Goal: Find specific page/section: Find specific page/section

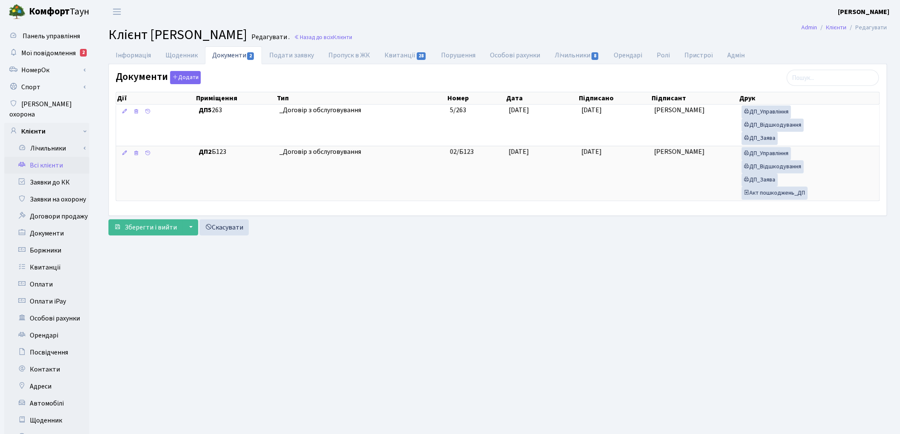
click at [39, 158] on link "Всі клієнти" at bounding box center [46, 165] width 85 height 17
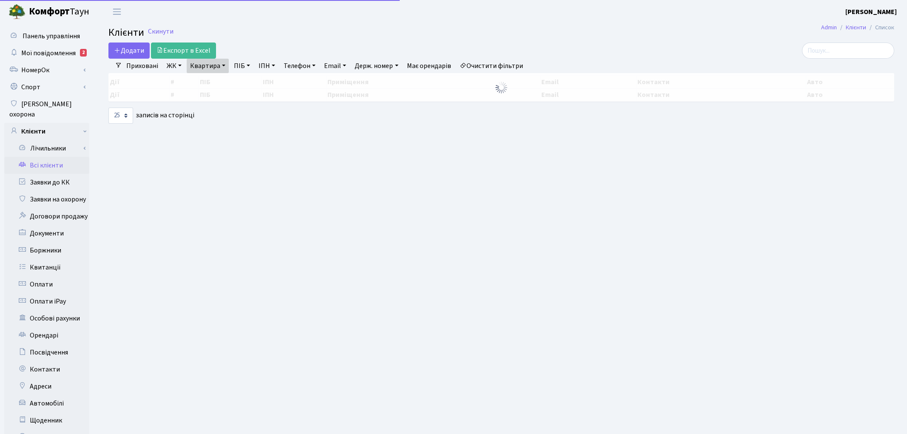
select select "25"
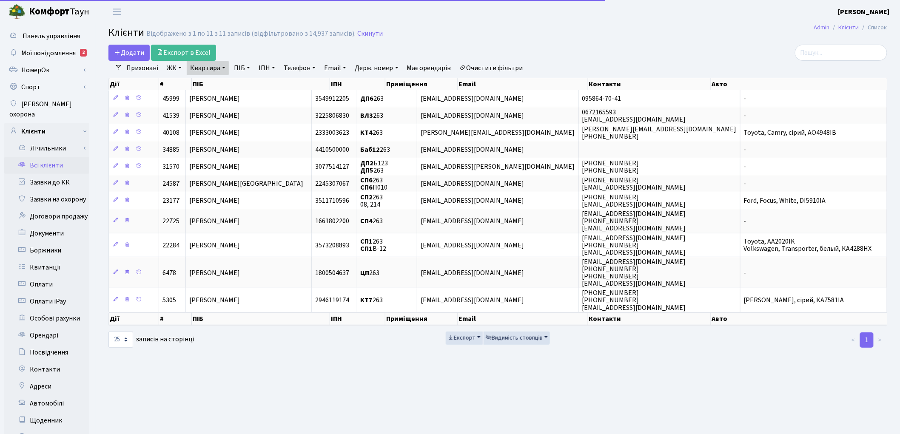
click at [502, 62] on link "Очистити фільтри" at bounding box center [491, 68] width 70 height 14
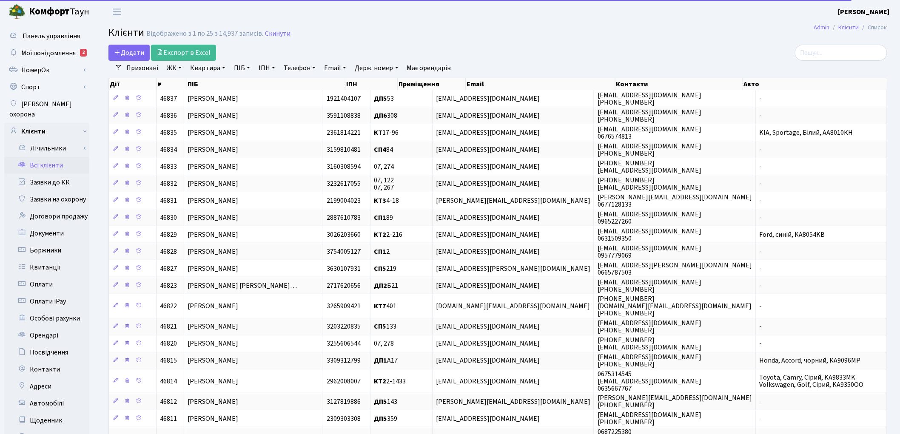
click at [210, 68] on link "Квартира" at bounding box center [208, 68] width 42 height 14
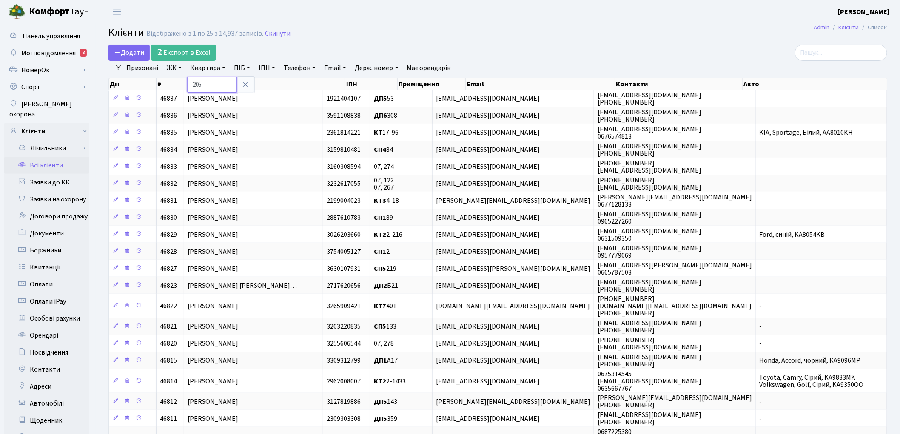
type input "205"
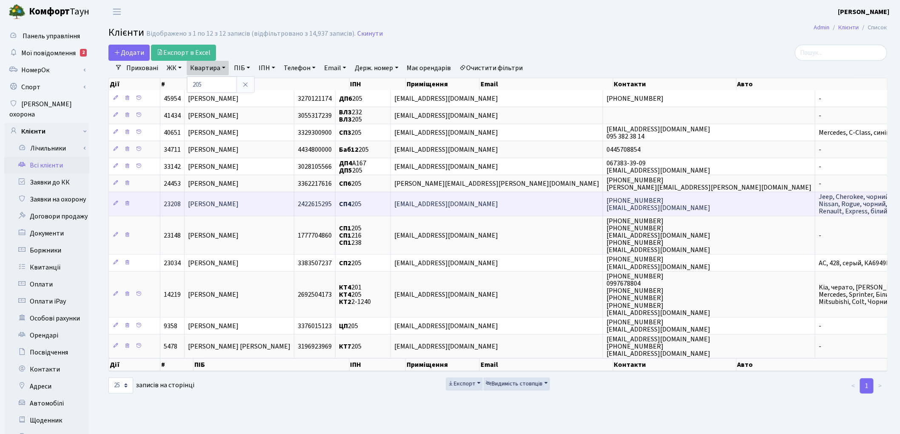
click at [294, 208] on td "Каверін Олександр Васильович" at bounding box center [240, 204] width 110 height 24
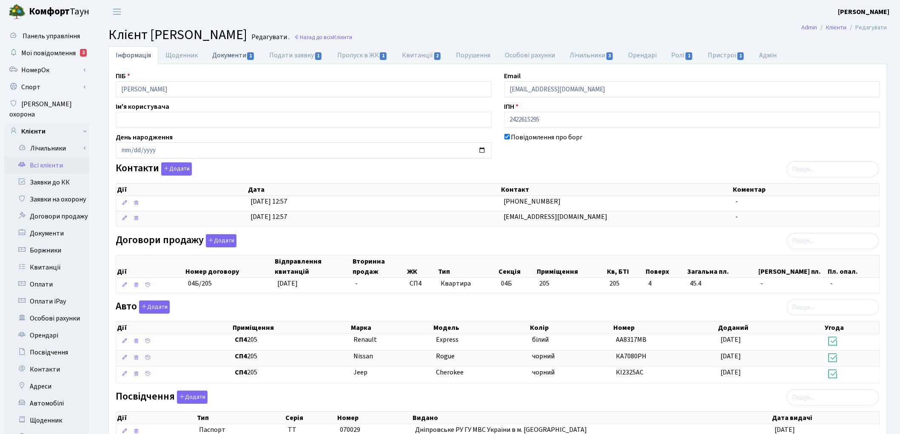
click at [230, 54] on link "Документи 1" at bounding box center [233, 54] width 57 height 17
select select "25"
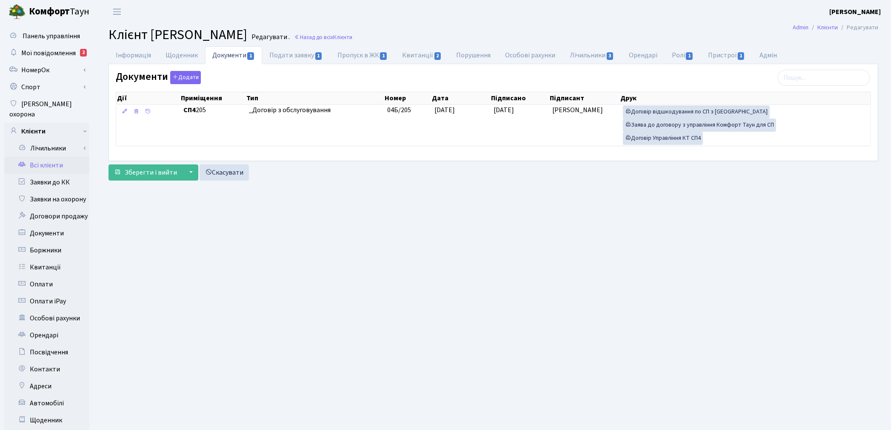
click at [37, 157] on link "Всі клієнти" at bounding box center [46, 165] width 85 height 17
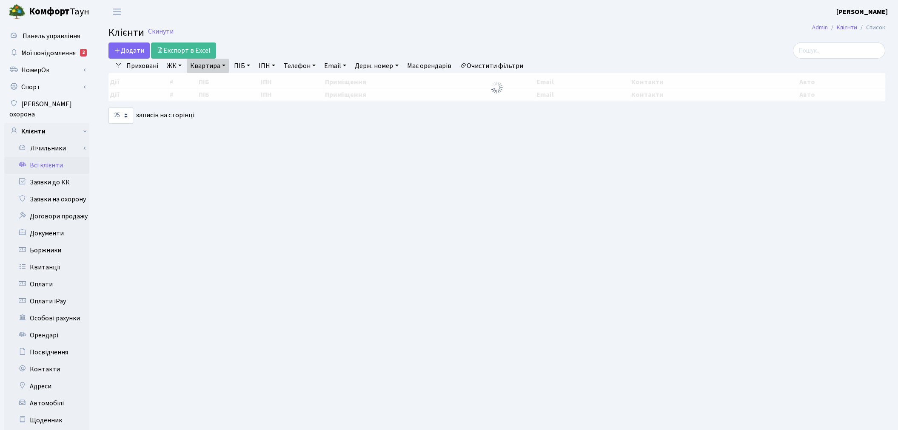
select select "25"
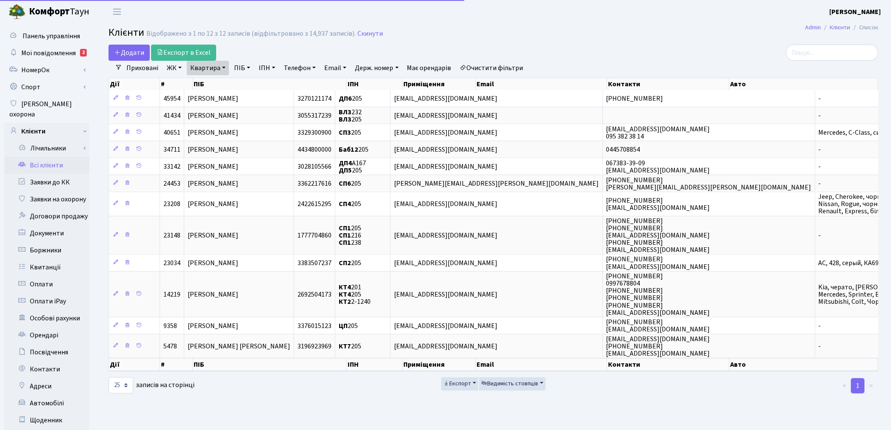
click at [496, 69] on link "Очистити фільтри" at bounding box center [491, 68] width 70 height 14
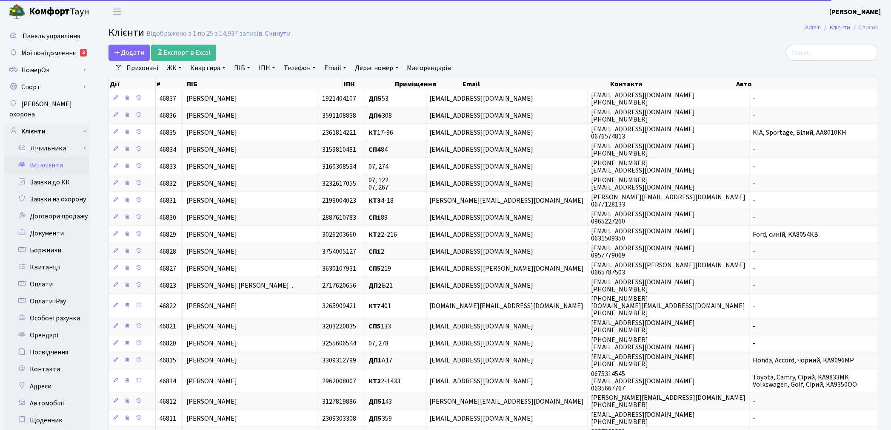
click at [211, 68] on link "Квартира" at bounding box center [208, 68] width 42 height 14
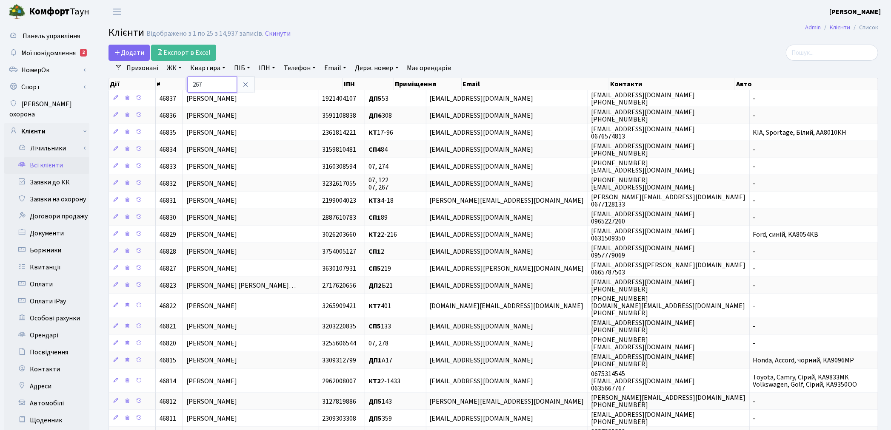
type input "267"
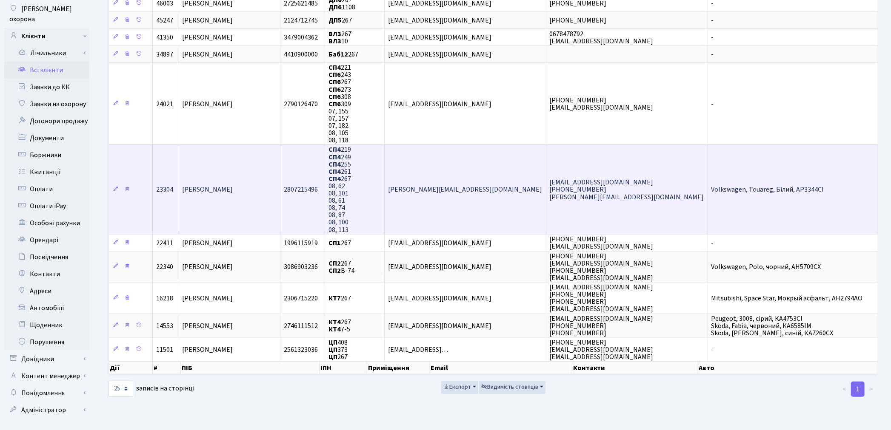
scroll to position [99, 0]
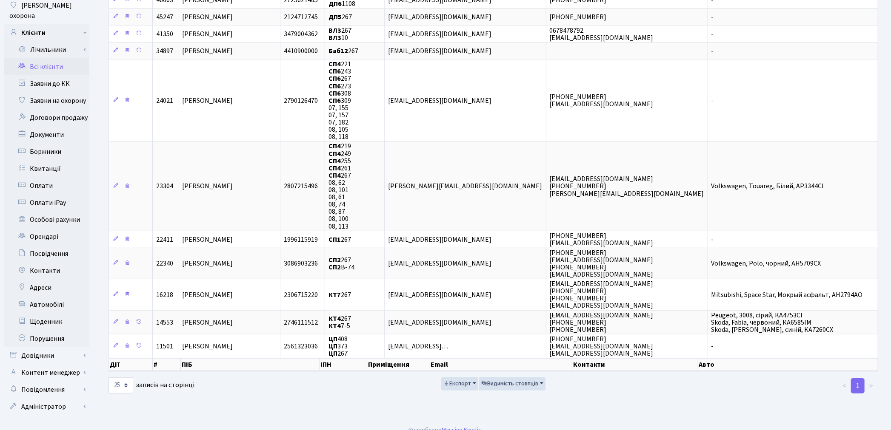
click at [60, 58] on link "Всі клієнти" at bounding box center [46, 66] width 85 height 17
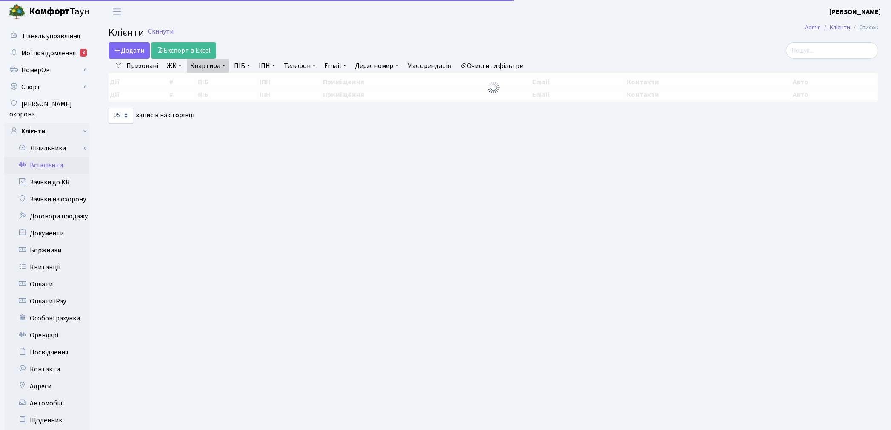
select select "25"
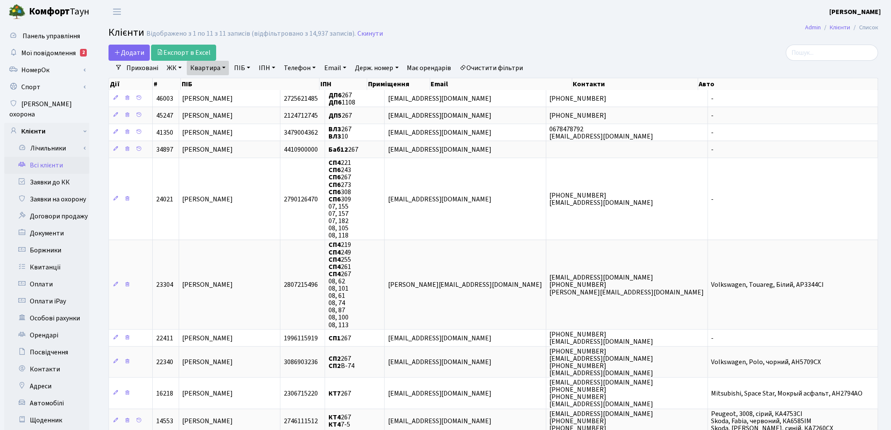
click at [519, 69] on link "Очистити фільтри" at bounding box center [491, 68] width 70 height 14
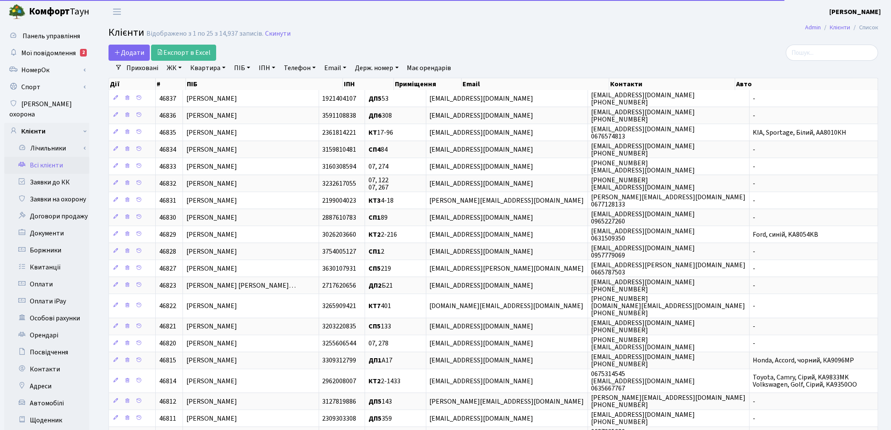
click at [210, 66] on link "Квартира" at bounding box center [208, 68] width 42 height 14
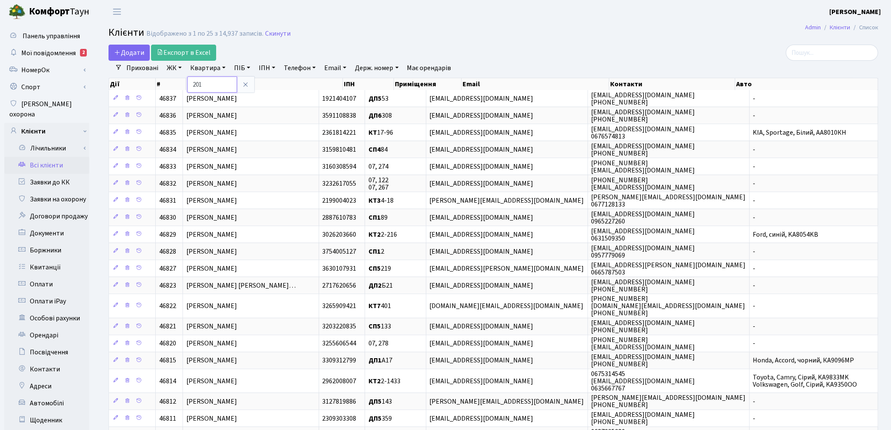
type input "201"
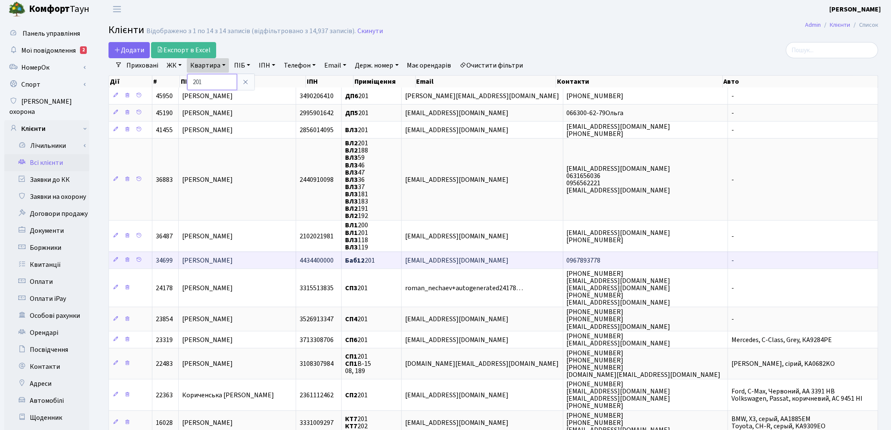
scroll to position [121, 0]
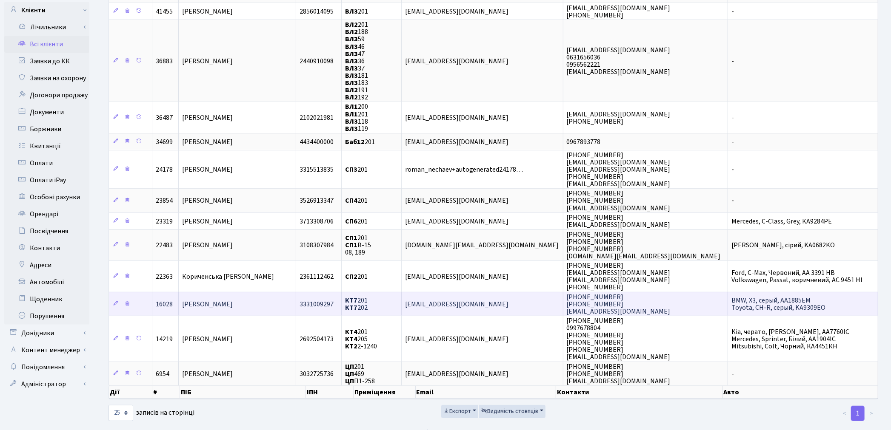
click at [233, 300] on span "[PERSON_NAME]" at bounding box center [207, 304] width 51 height 9
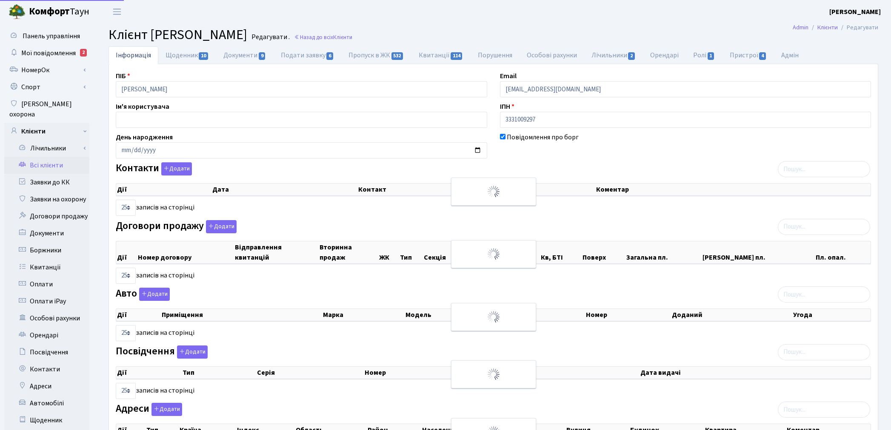
select select "25"
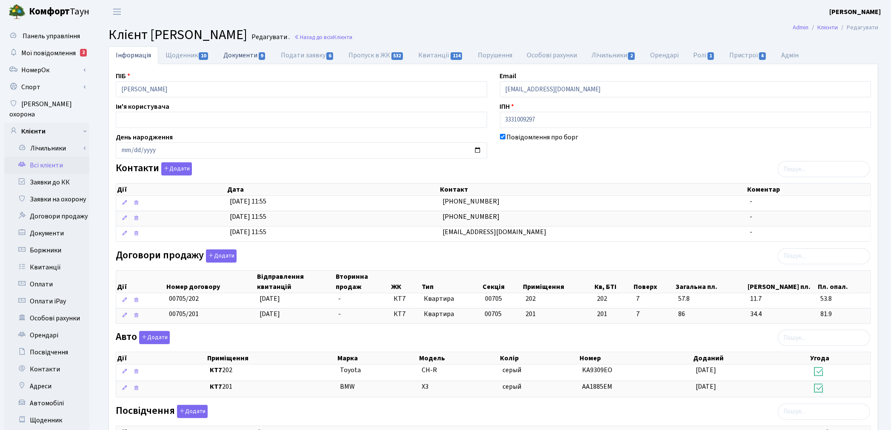
click at [237, 60] on link "Документи 9" at bounding box center [244, 54] width 57 height 17
select select "25"
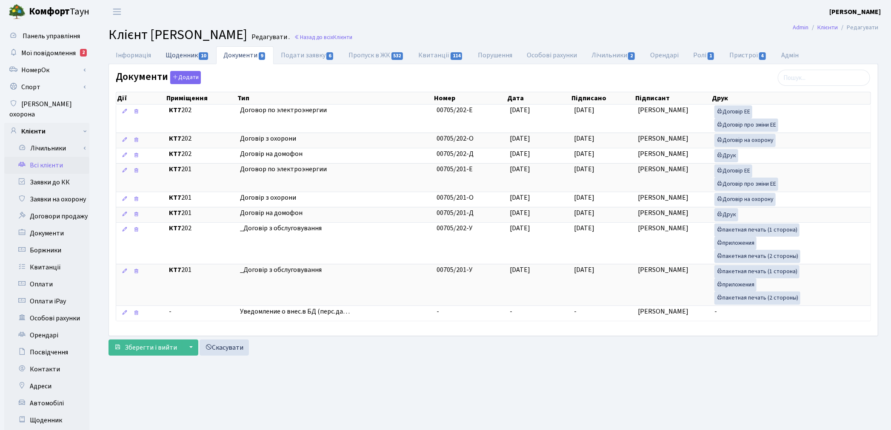
click at [178, 58] on link "Щоденник 10" at bounding box center [187, 54] width 58 height 17
